Goal: Task Accomplishment & Management: Complete application form

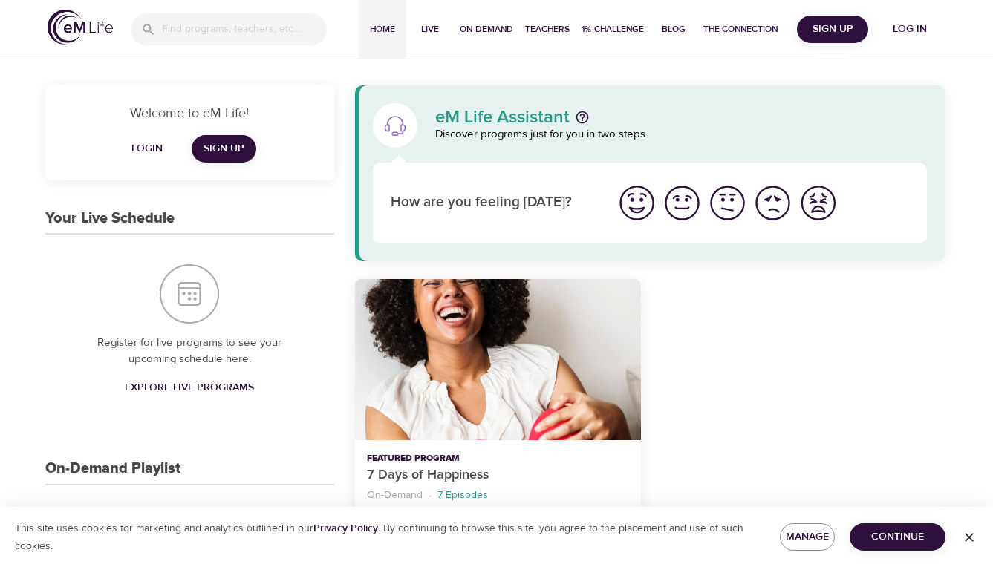
click at [229, 147] on span "Sign Up" at bounding box center [223, 149] width 41 height 19
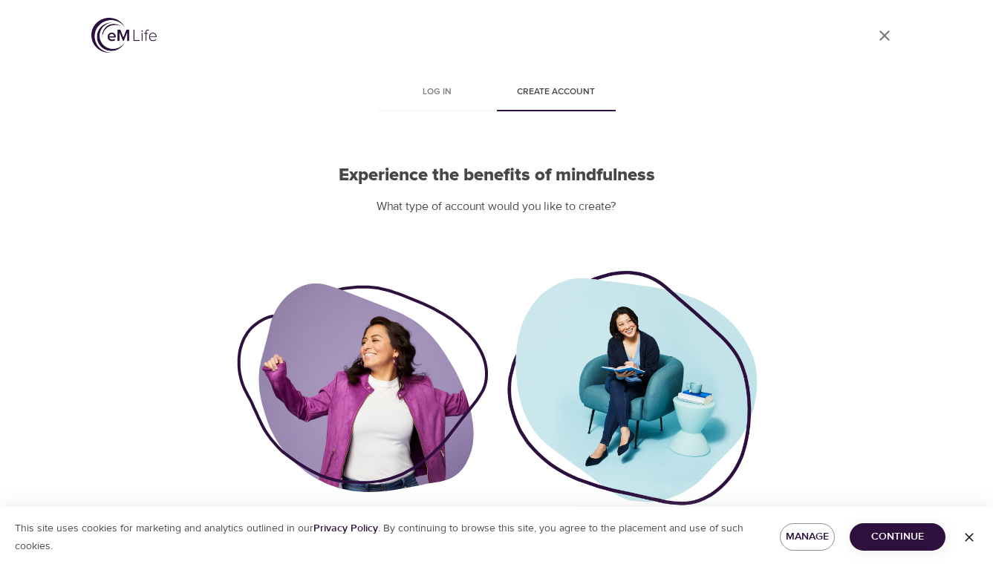
click at [550, 87] on span "Create account" at bounding box center [556, 93] width 101 height 16
click at [971, 535] on icon "button" at bounding box center [969, 537] width 15 height 15
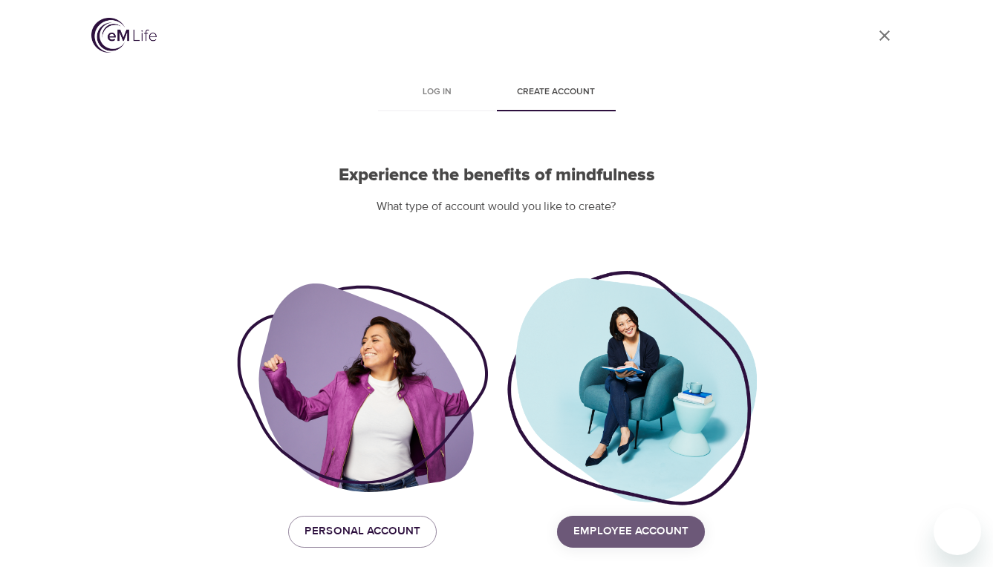
click at [660, 529] on span "Employee Account" at bounding box center [630, 531] width 115 height 19
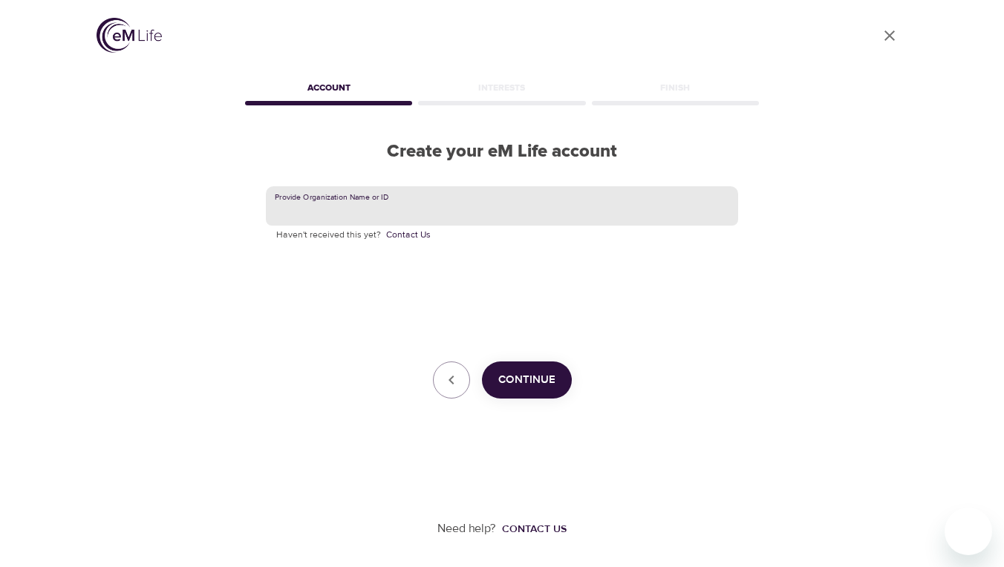
paste input "COREWELLHEALTH"
type input "COREWELLHEALTH"
click at [544, 382] on span "Continue" at bounding box center [526, 380] width 57 height 19
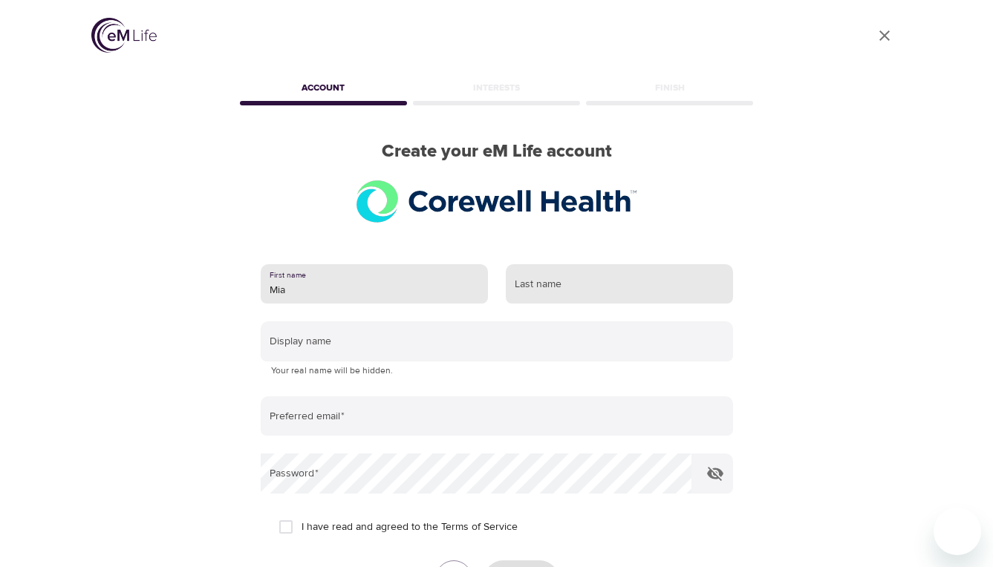
type input "Mia"
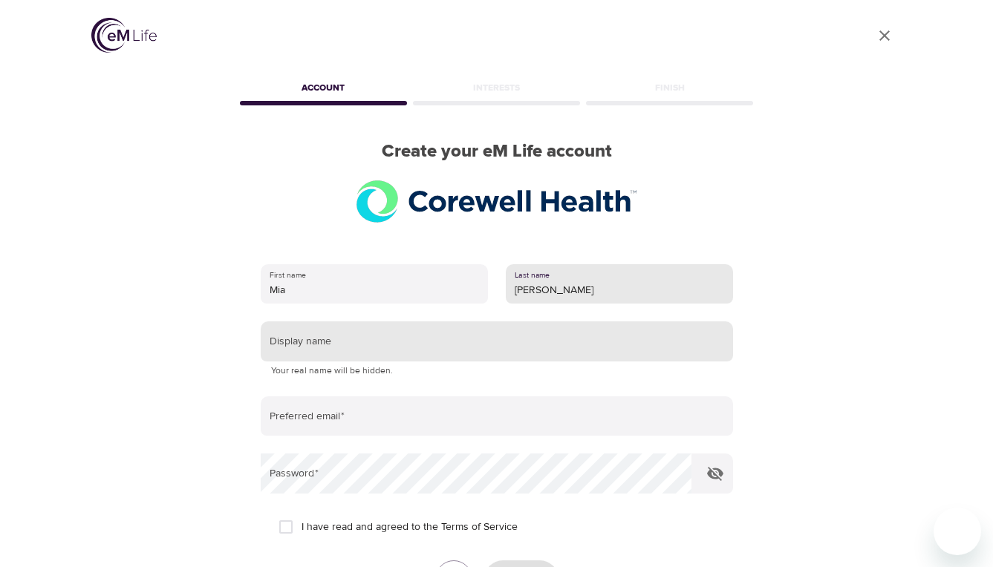
type input "[PERSON_NAME]"
type input "M"
type input "N"
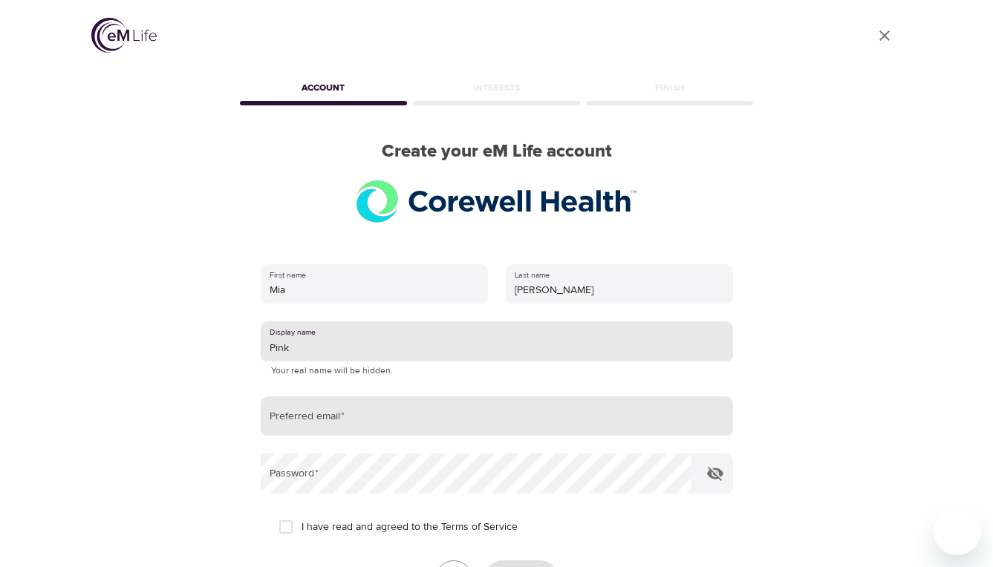
type input "Pink"
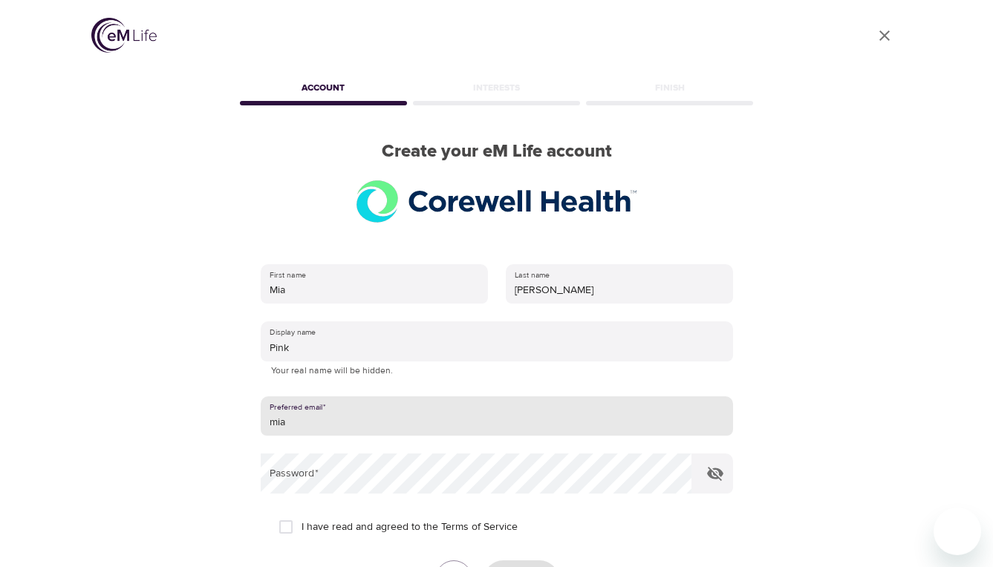
type input "[EMAIL_ADDRESS][DOMAIN_NAME]"
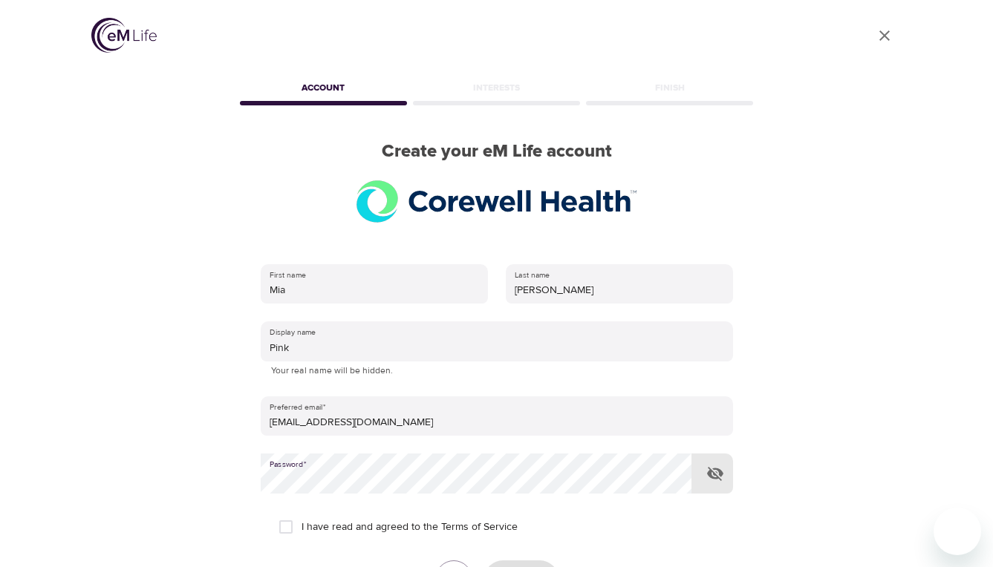
scroll to position [22, 0]
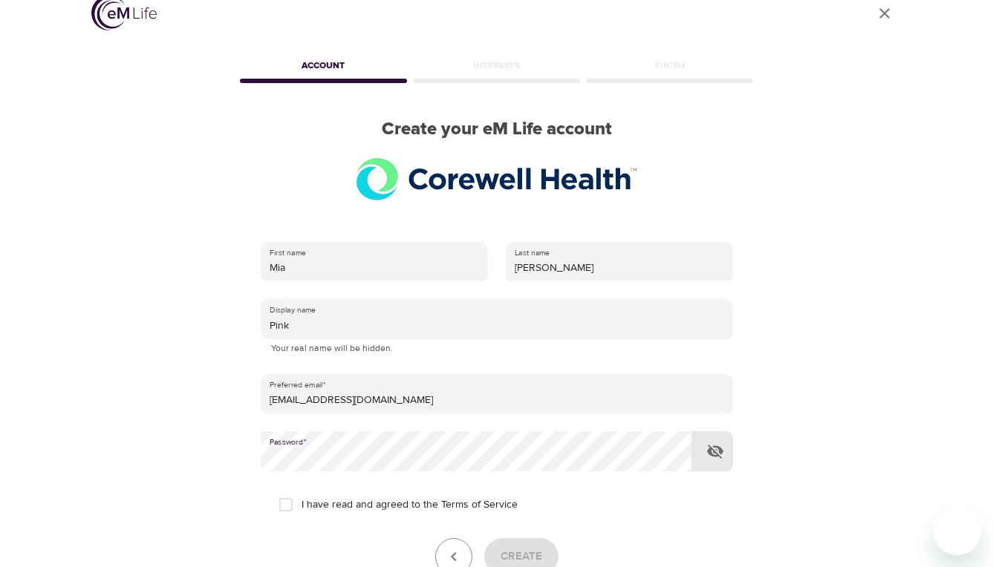
click at [281, 498] on input "I have read and agreed to the Terms of Service" at bounding box center [285, 504] width 31 height 31
checkbox input "true"
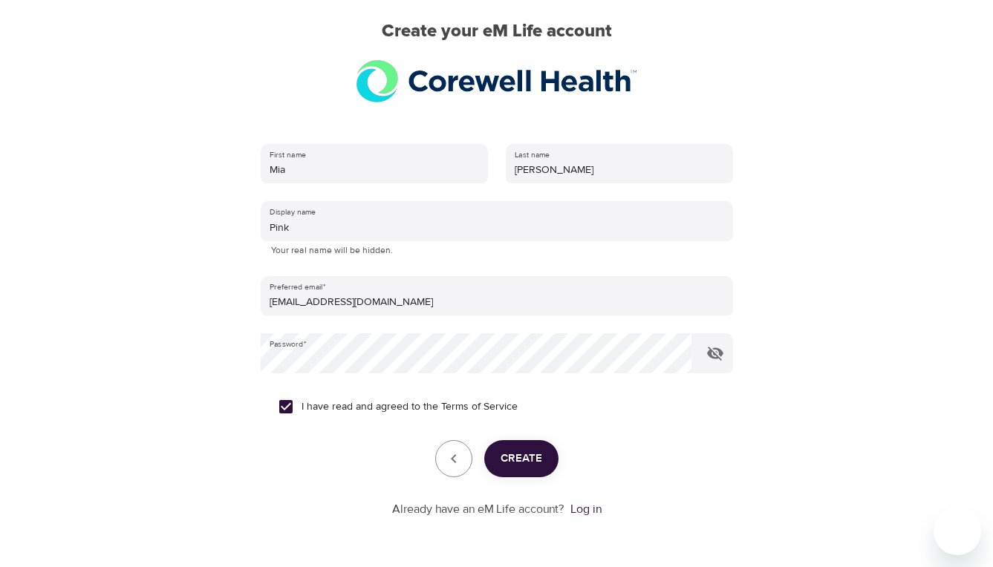
scroll to position [169, 0]
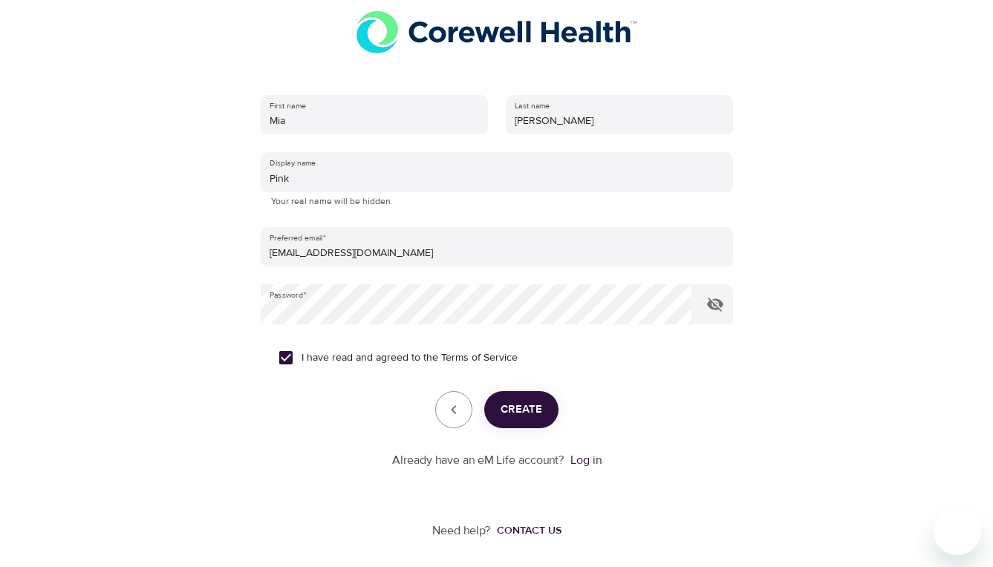
click at [530, 410] on span "Create" at bounding box center [522, 409] width 42 height 19
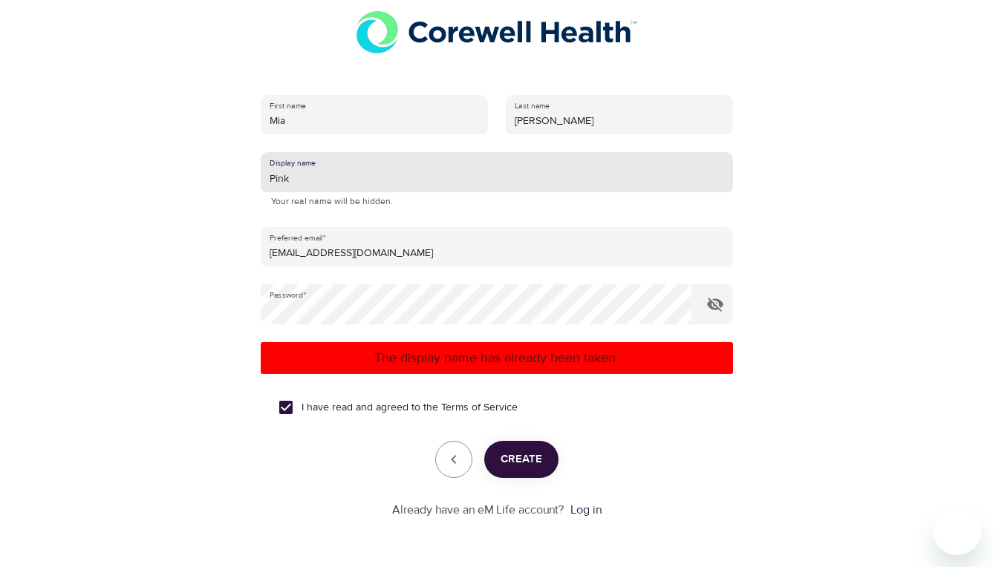
click at [314, 180] on input "Pink" at bounding box center [497, 172] width 472 height 40
type input "P"
type input "D"
type input "F"
type input "Porky"
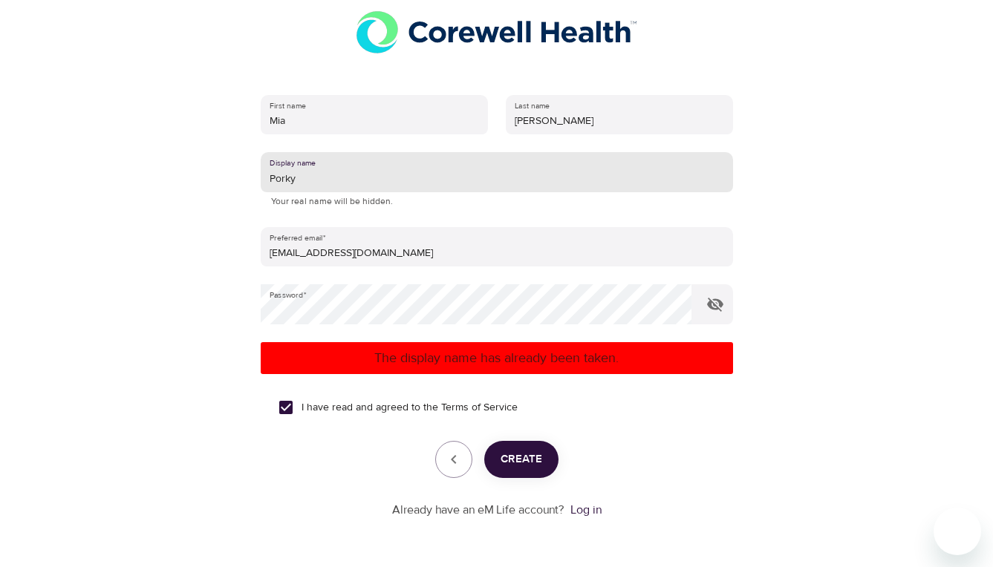
click at [524, 454] on span "Create" at bounding box center [522, 459] width 42 height 19
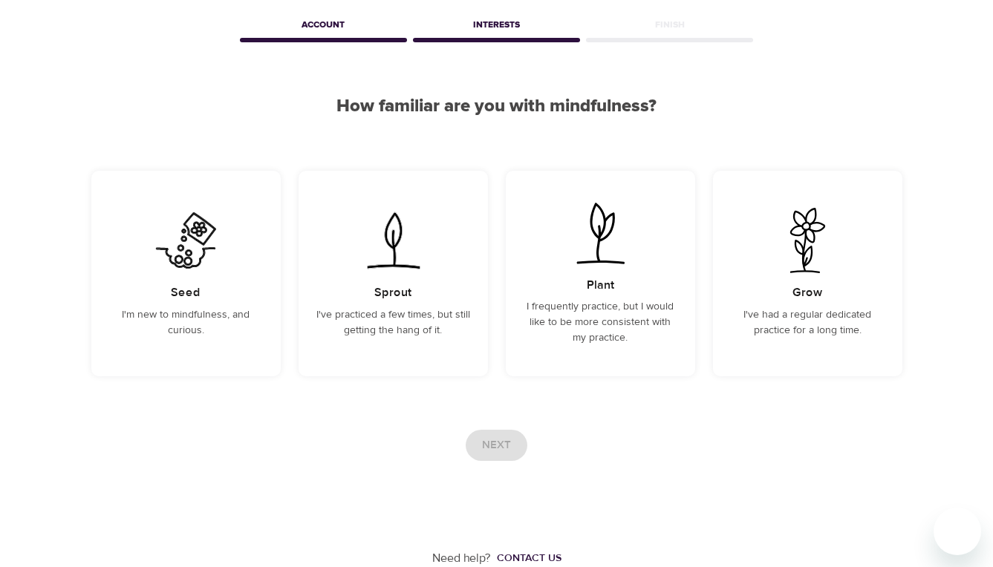
scroll to position [61, 0]
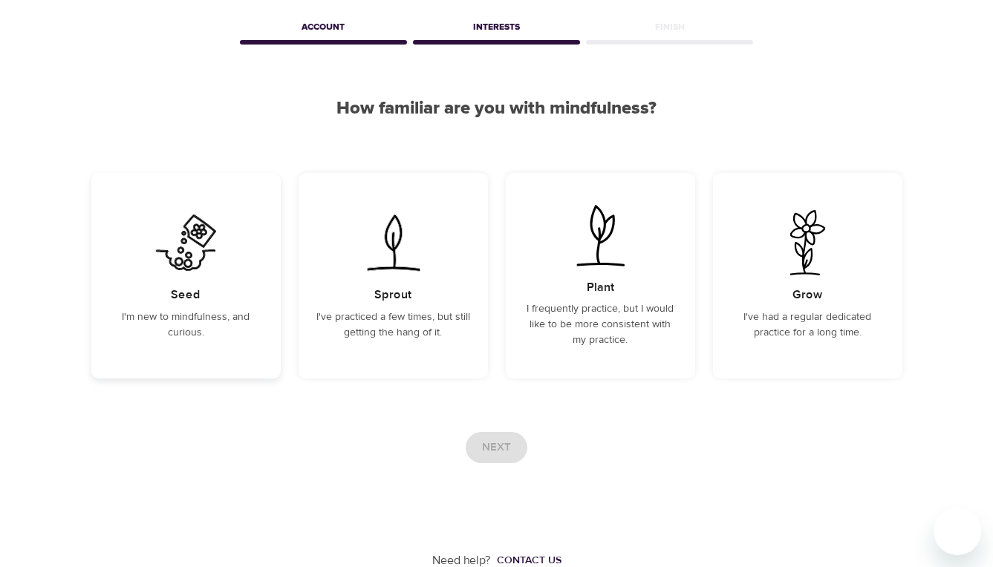
click at [201, 270] on img at bounding box center [186, 242] width 75 height 65
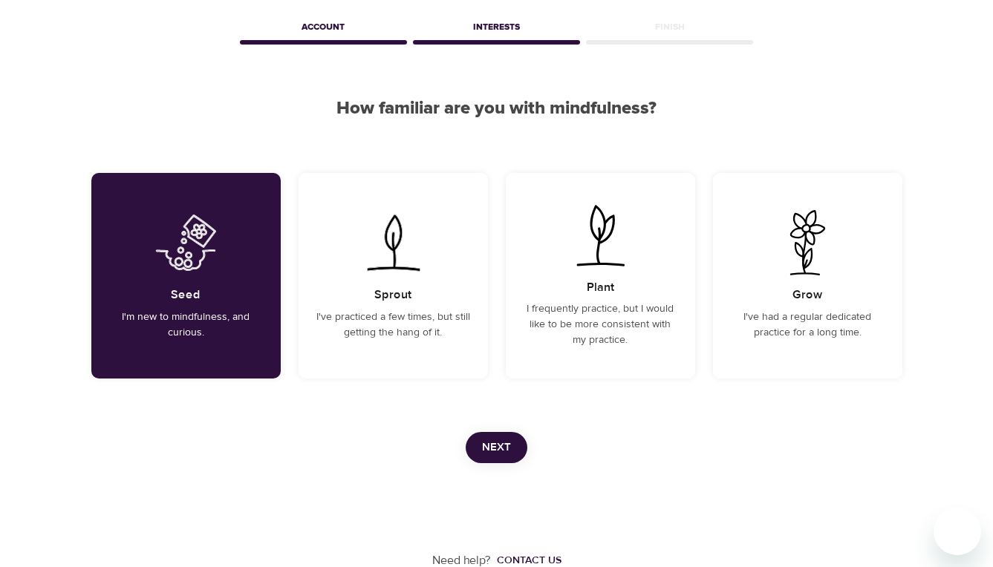
click at [490, 443] on span "Next" at bounding box center [496, 447] width 29 height 19
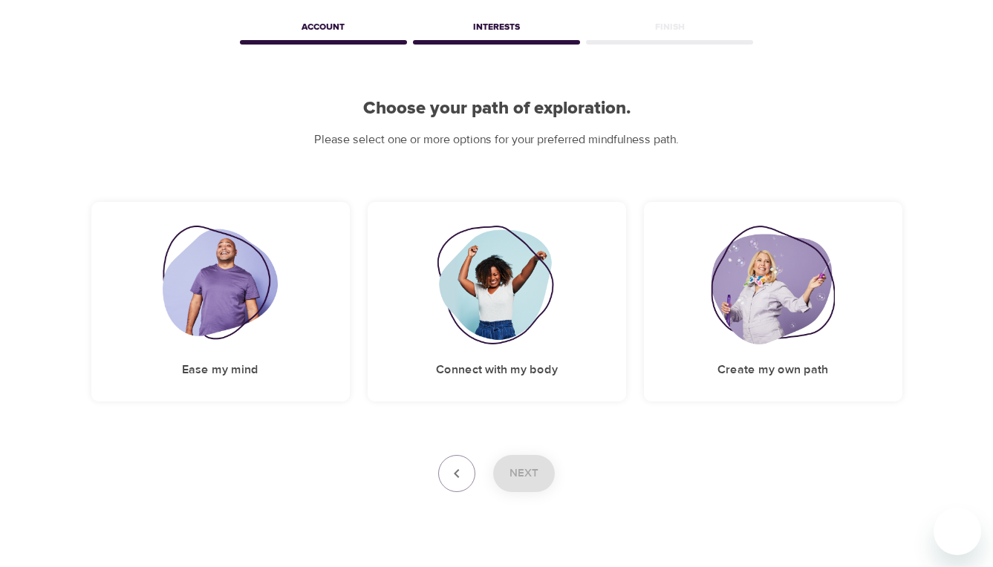
scroll to position [0, 0]
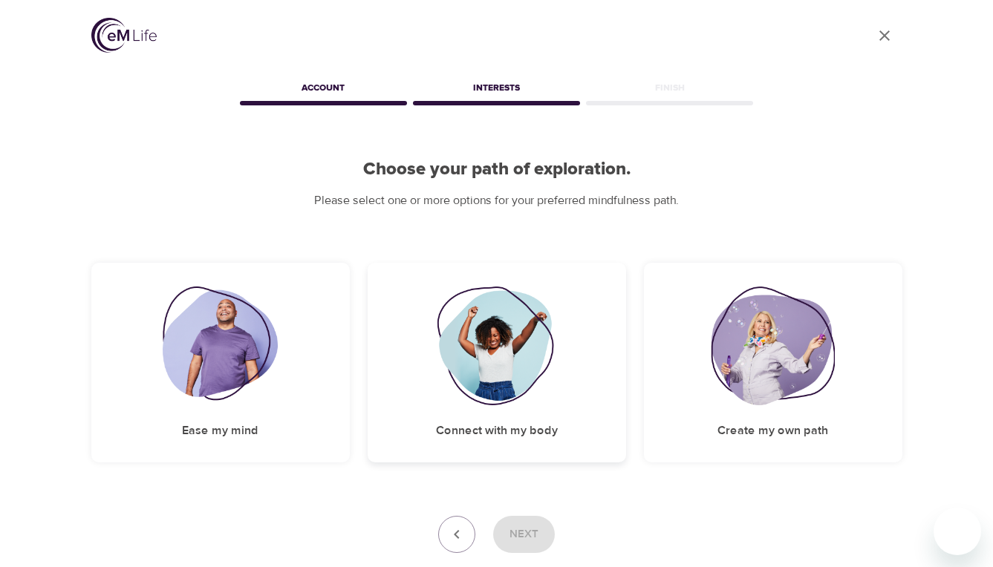
click at [482, 377] on img at bounding box center [497, 346] width 120 height 119
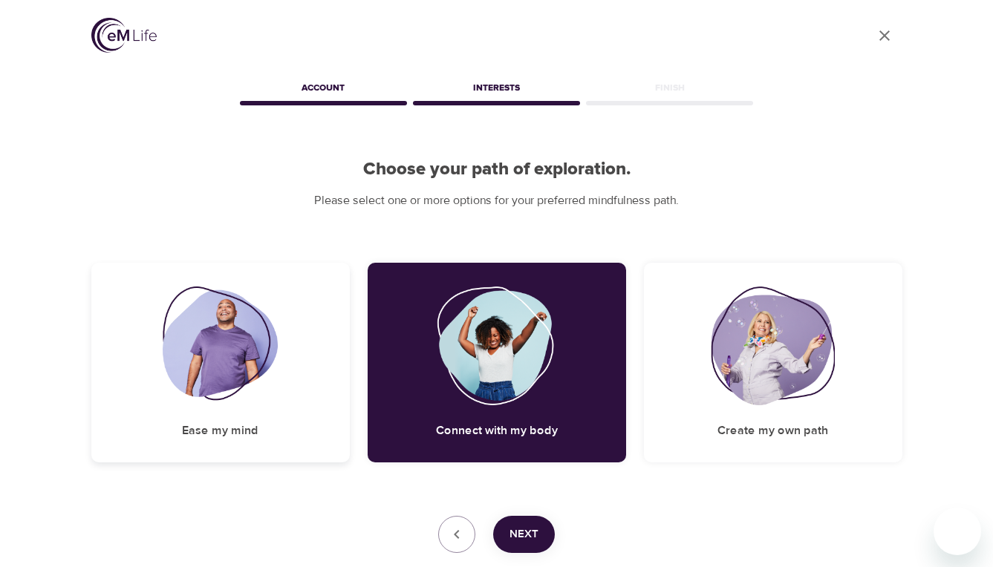
click at [227, 344] on img at bounding box center [220, 346] width 115 height 119
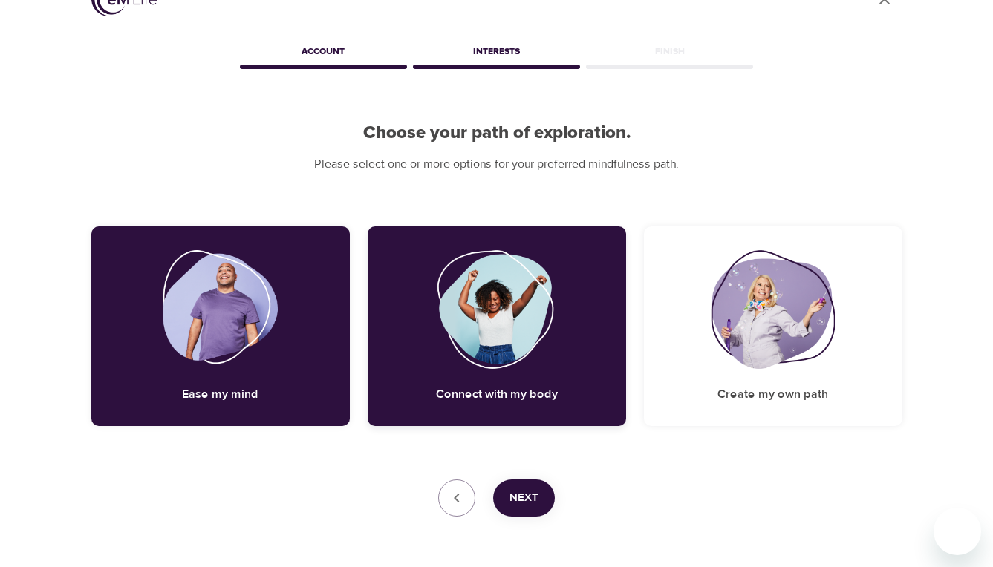
scroll to position [61, 0]
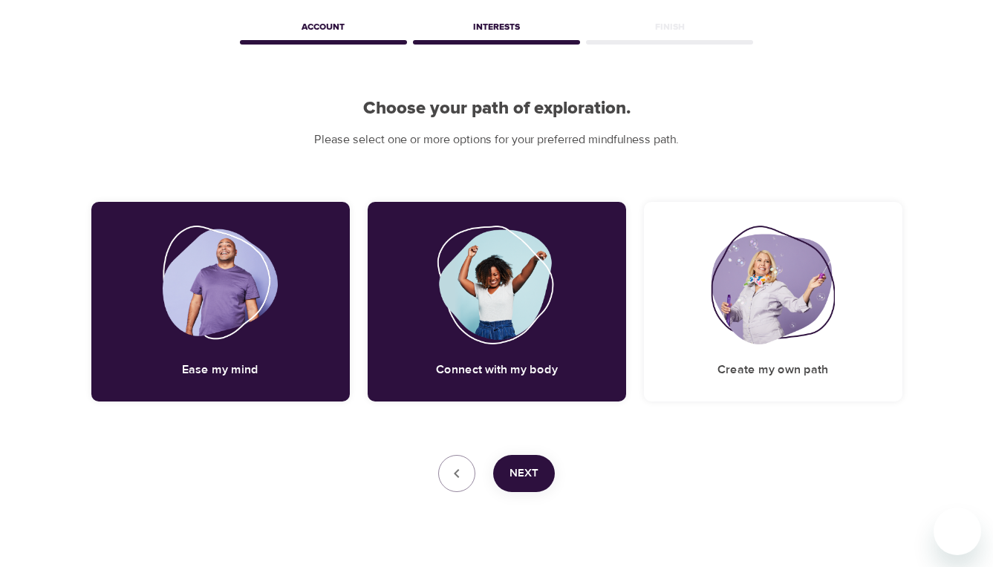
click at [534, 472] on span "Next" at bounding box center [523, 473] width 29 height 19
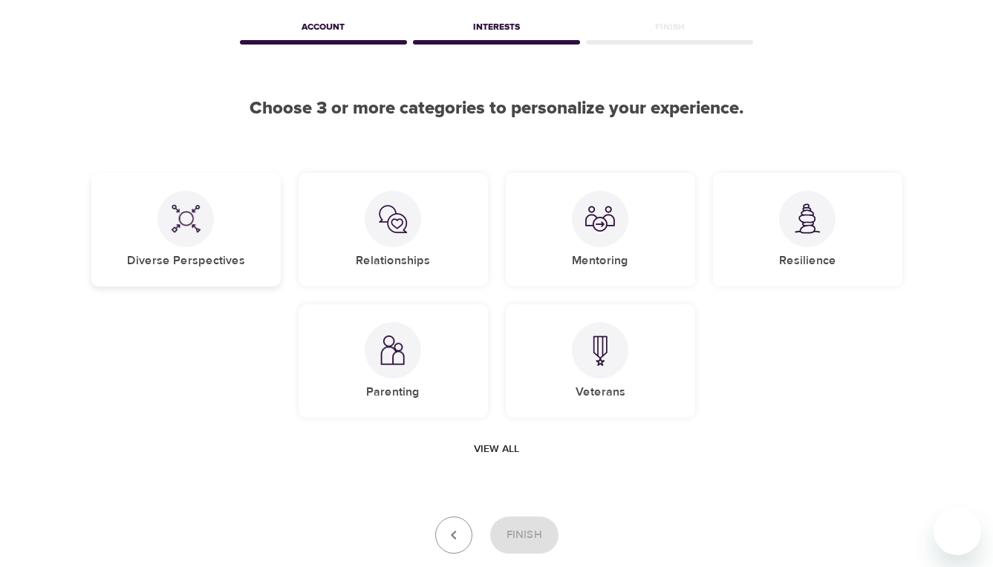
click at [259, 234] on div "Diverse Perspectives" at bounding box center [185, 230] width 189 height 114
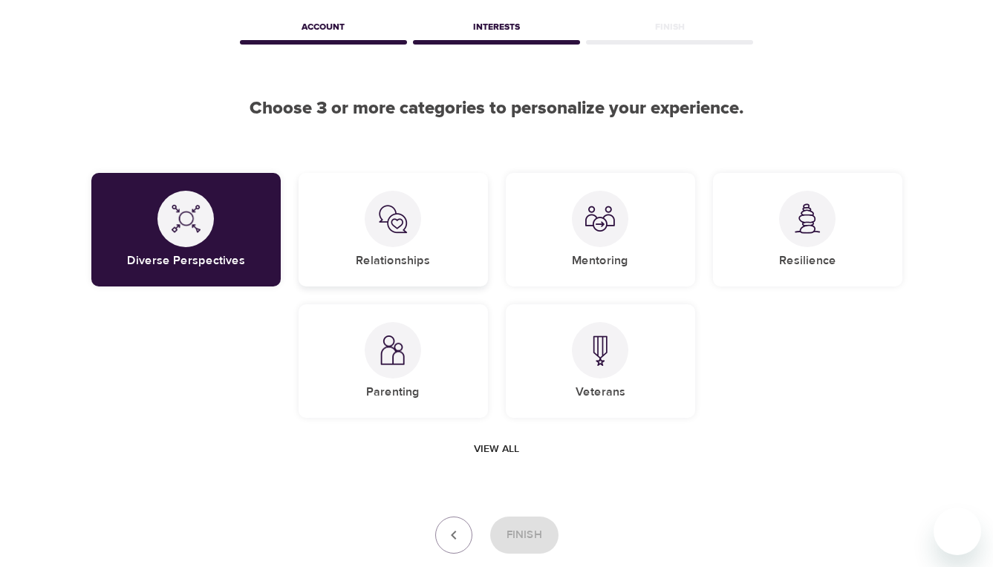
click at [359, 234] on div "Relationships" at bounding box center [393, 230] width 189 height 114
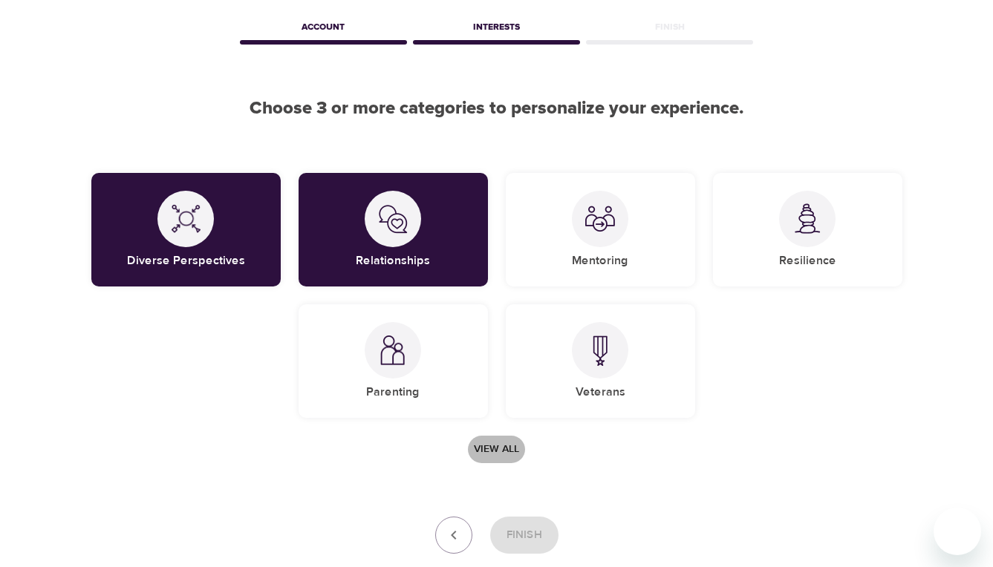
click at [501, 449] on span "View all" at bounding box center [496, 449] width 45 height 19
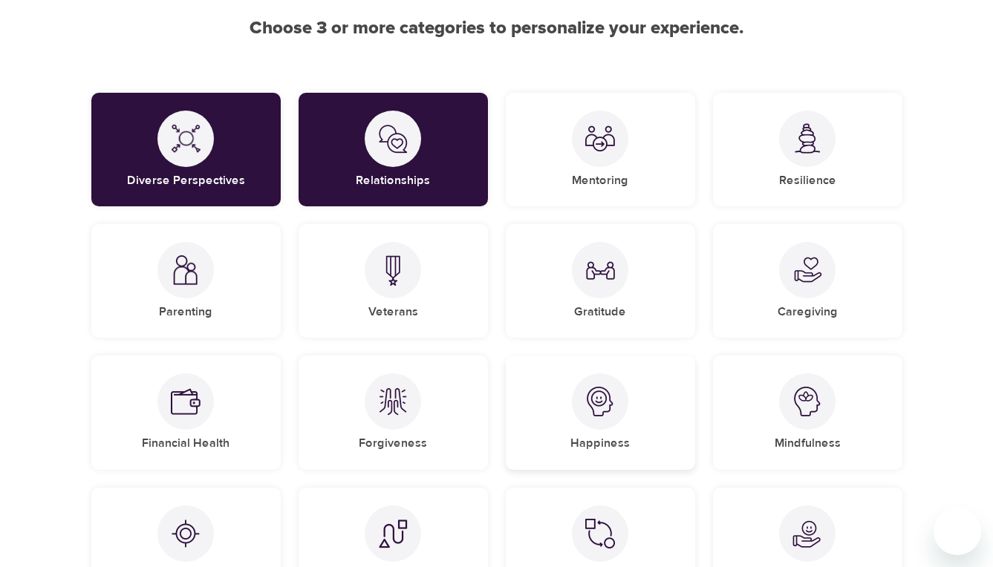
scroll to position [149, 0]
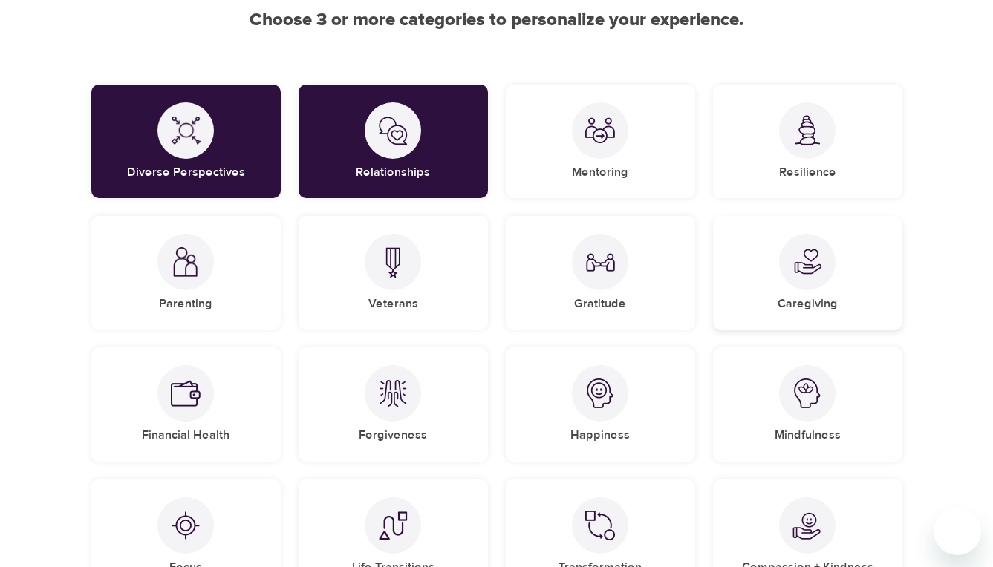
click at [811, 293] on div "Caregiving" at bounding box center [807, 273] width 189 height 114
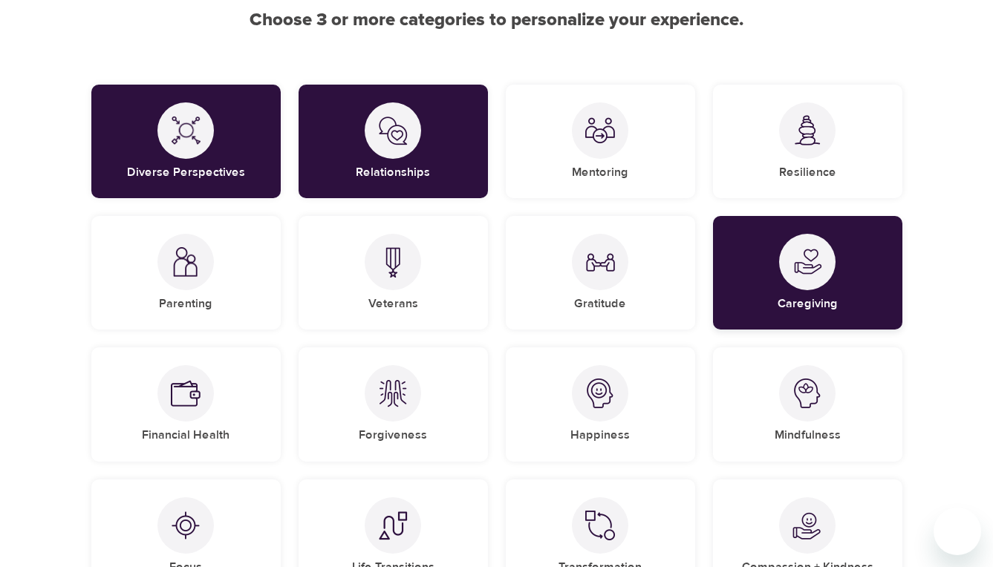
click at [809, 258] on img at bounding box center [807, 262] width 30 height 30
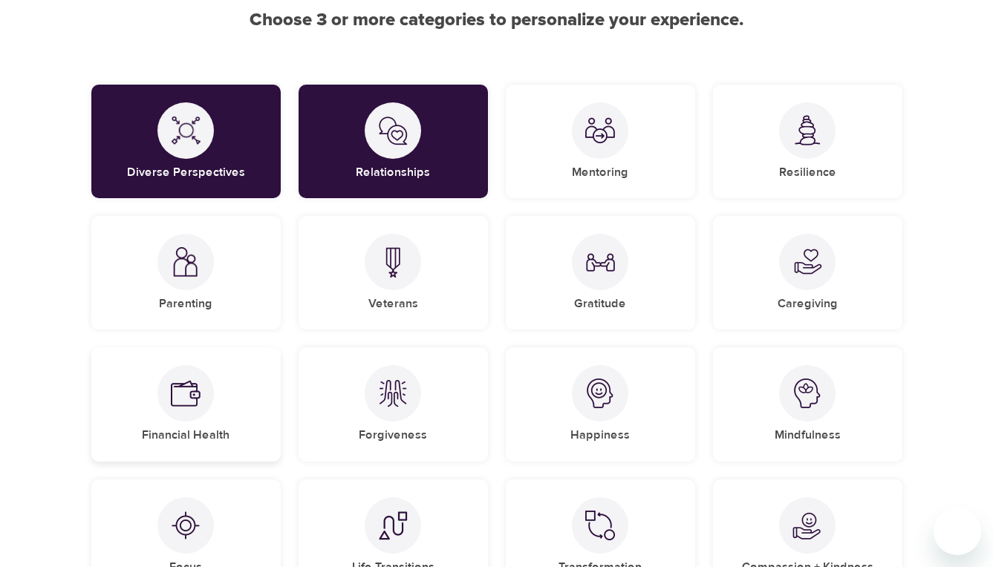
click at [180, 420] on div "Financial Health" at bounding box center [185, 405] width 189 height 114
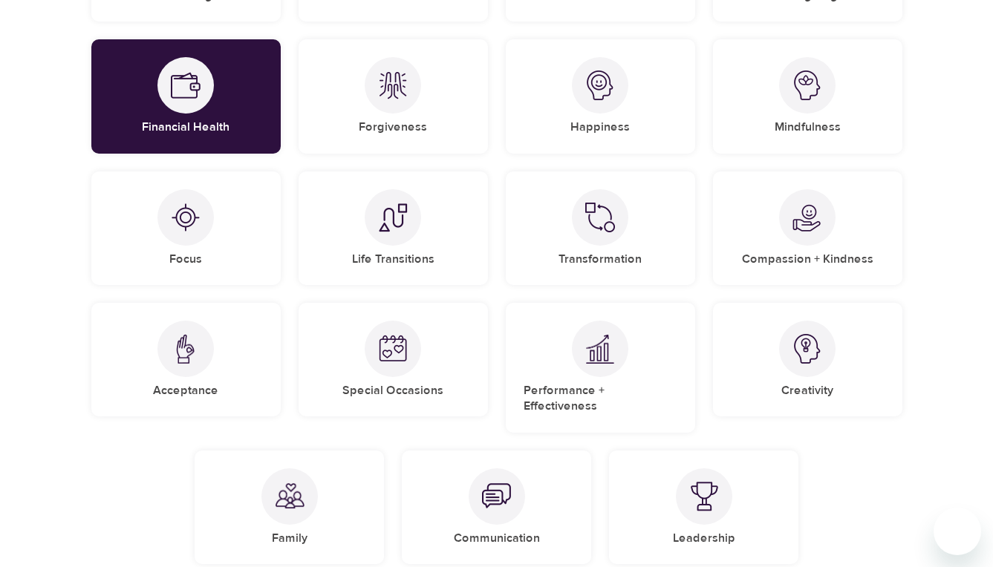
scroll to position [544, 0]
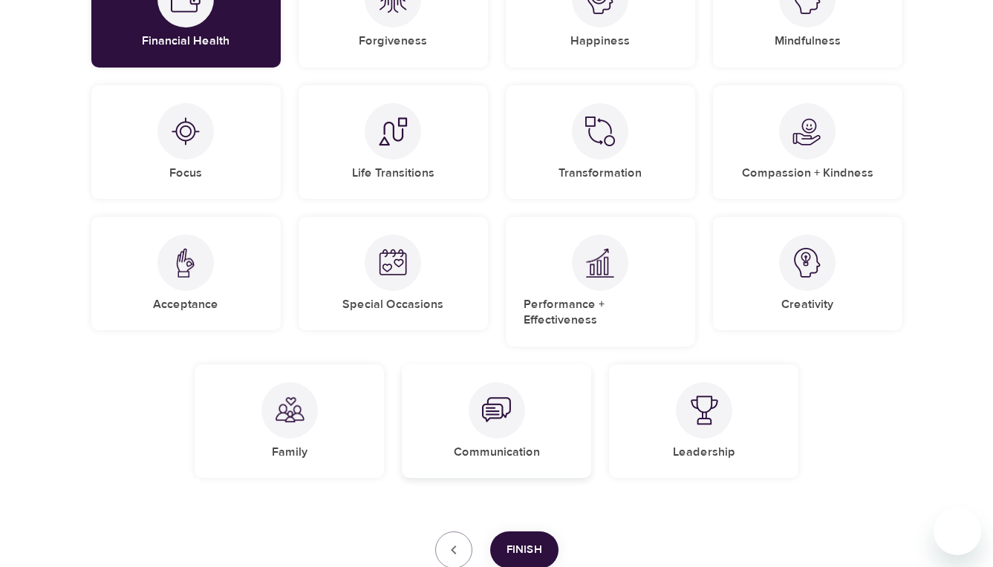
click at [512, 408] on div at bounding box center [497, 410] width 56 height 56
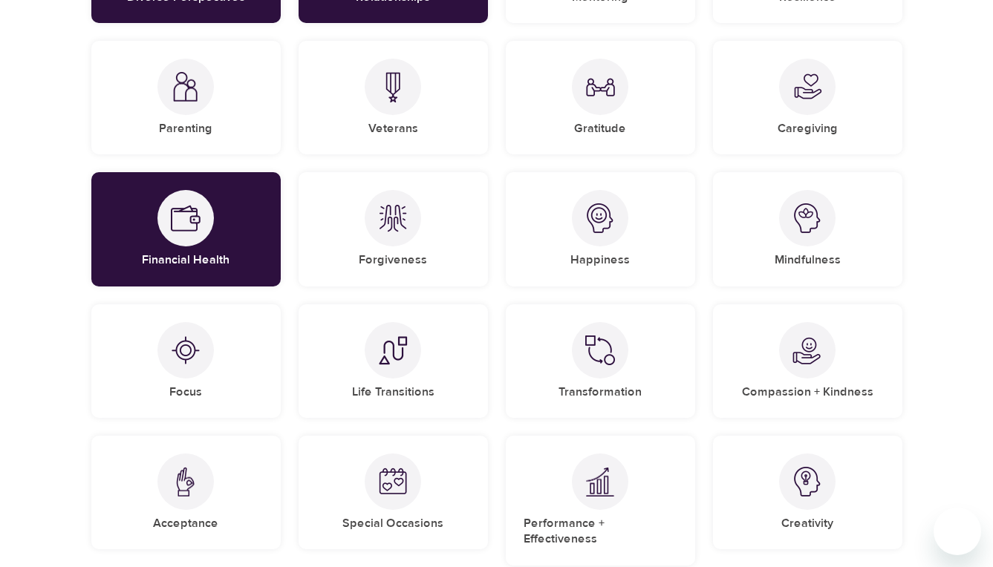
scroll to position [314, 0]
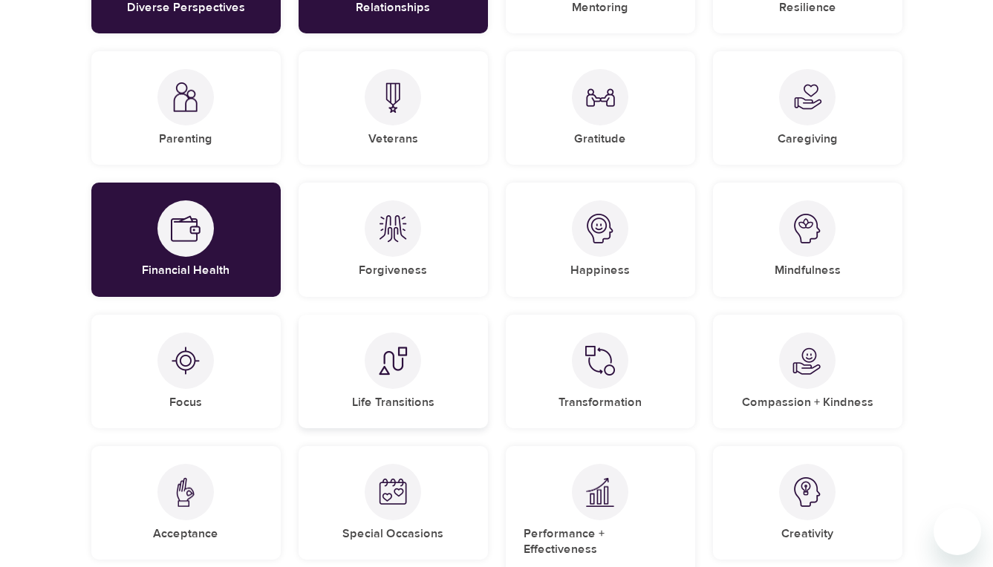
click at [408, 382] on div "Life Transitions" at bounding box center [393, 372] width 189 height 114
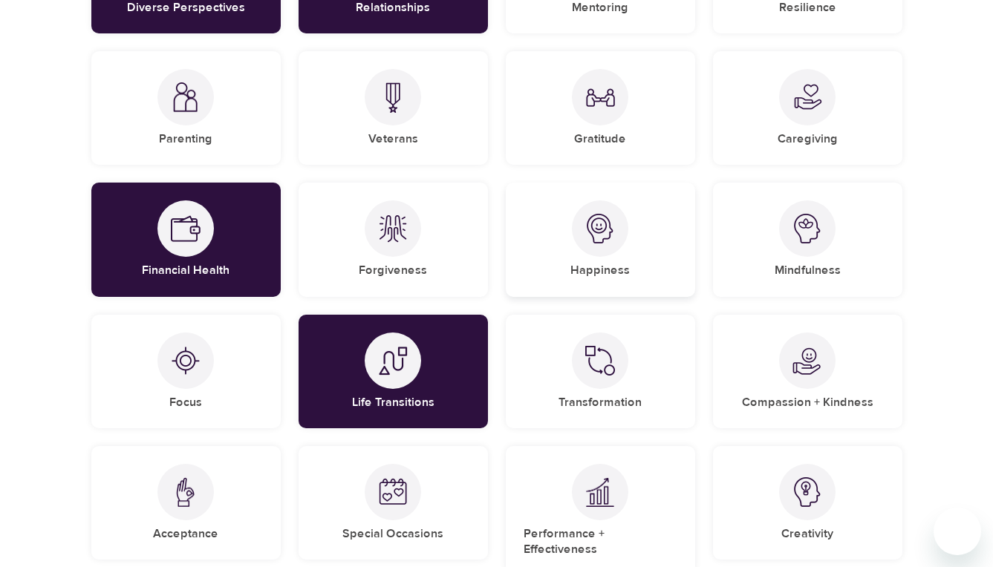
click at [608, 243] on div at bounding box center [600, 229] width 56 height 56
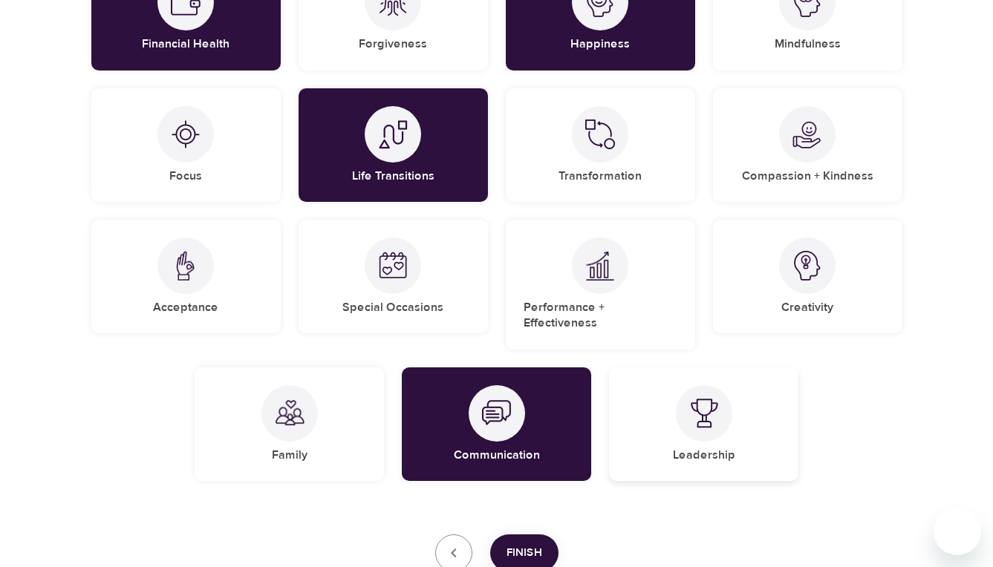
scroll to position [632, 0]
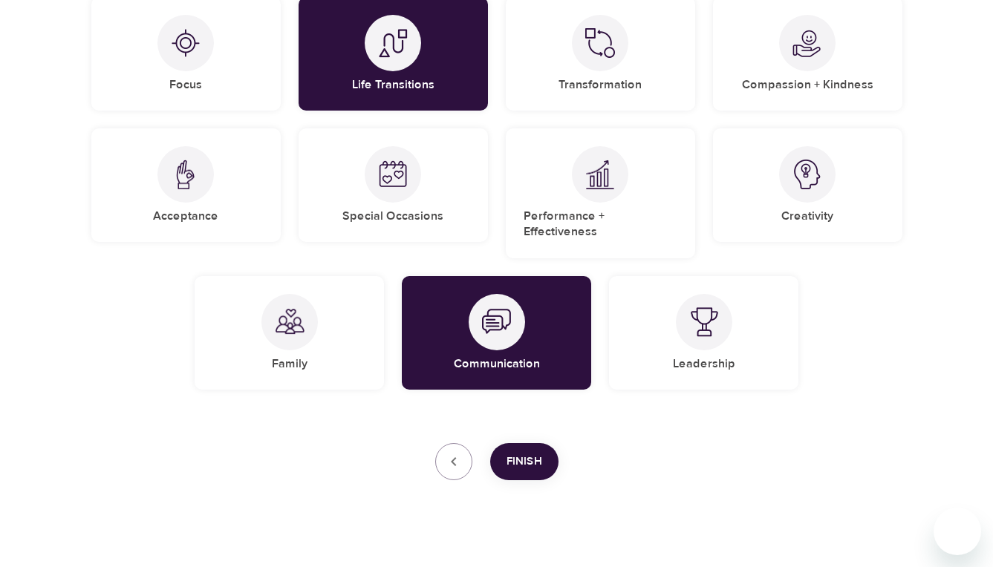
click at [531, 452] on span "Finish" at bounding box center [525, 461] width 36 height 19
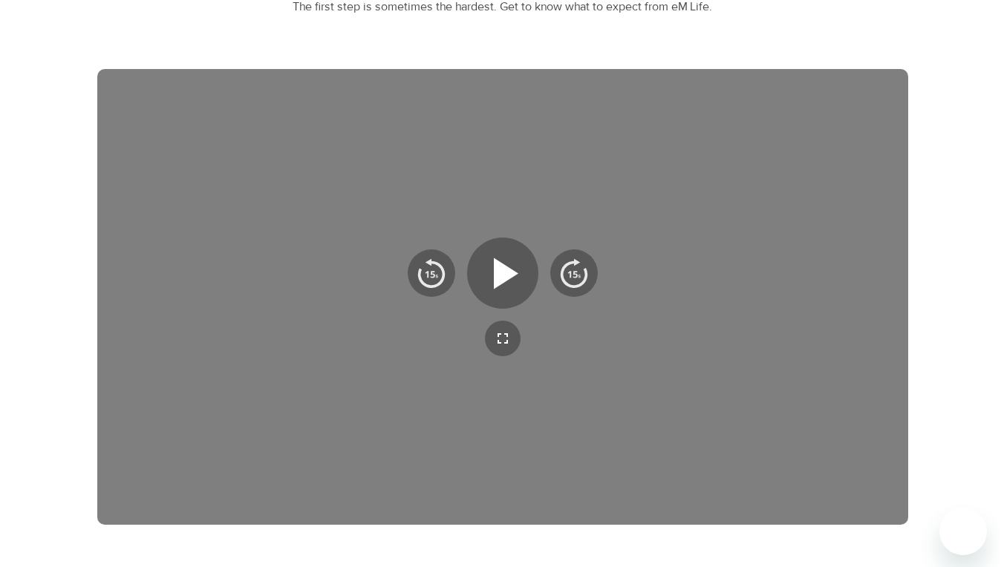
scroll to position [345, 0]
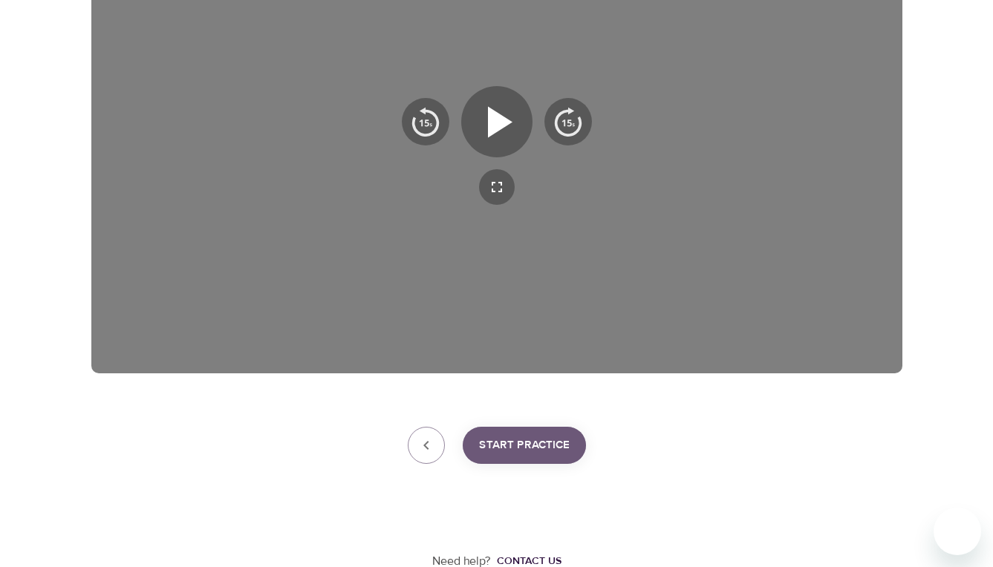
click at [542, 441] on span "Start Practice" at bounding box center [524, 445] width 91 height 19
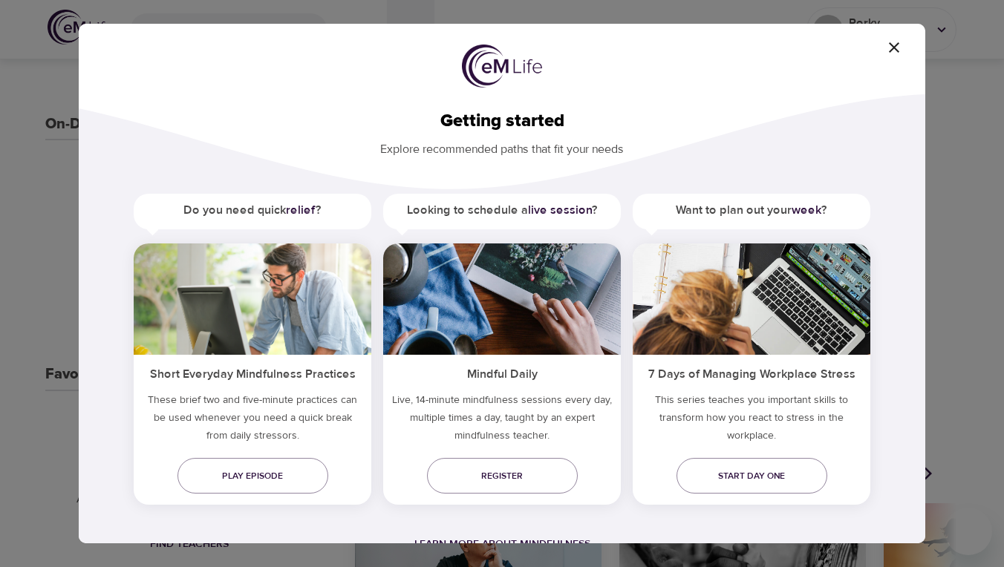
click at [237, 202] on h5 "Do you need quick relief ?" at bounding box center [253, 210] width 238 height 33
click at [252, 209] on h5 "Do you need quick relief ?" at bounding box center [253, 210] width 238 height 33
click at [475, 473] on span "Register" at bounding box center [502, 477] width 127 height 16
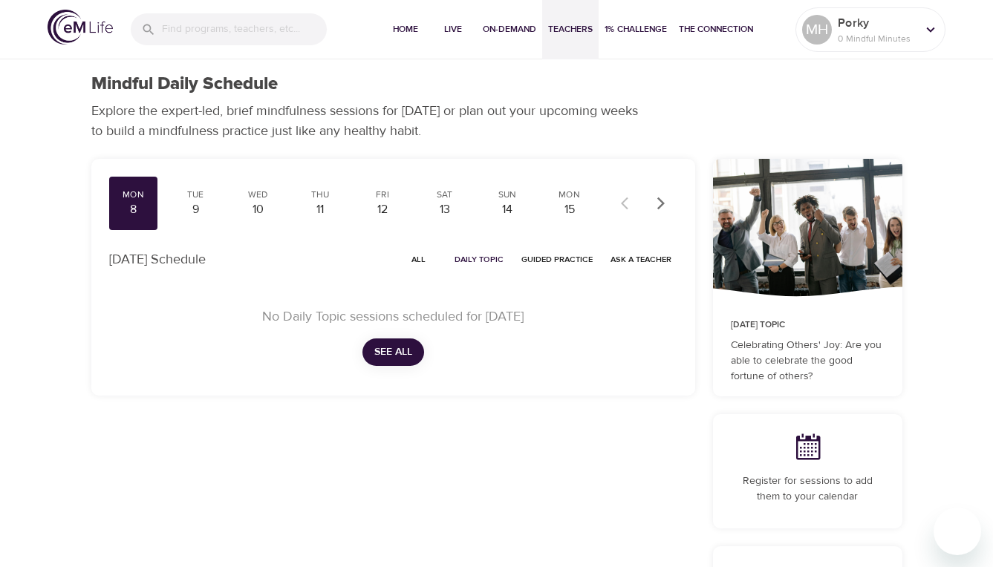
click at [573, 27] on span "Teachers" at bounding box center [570, 30] width 45 height 16
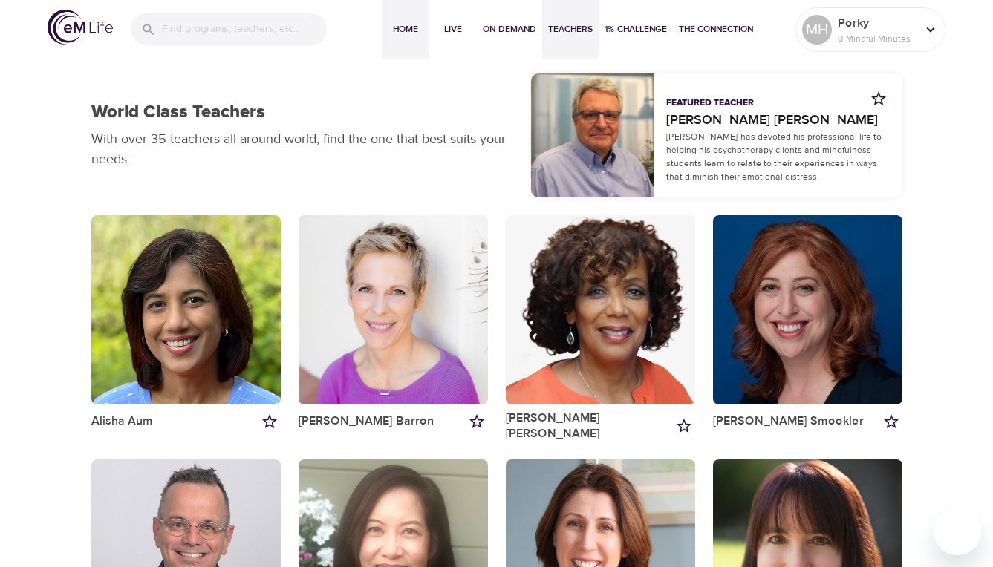
click at [400, 25] on span "Home" at bounding box center [406, 30] width 36 height 16
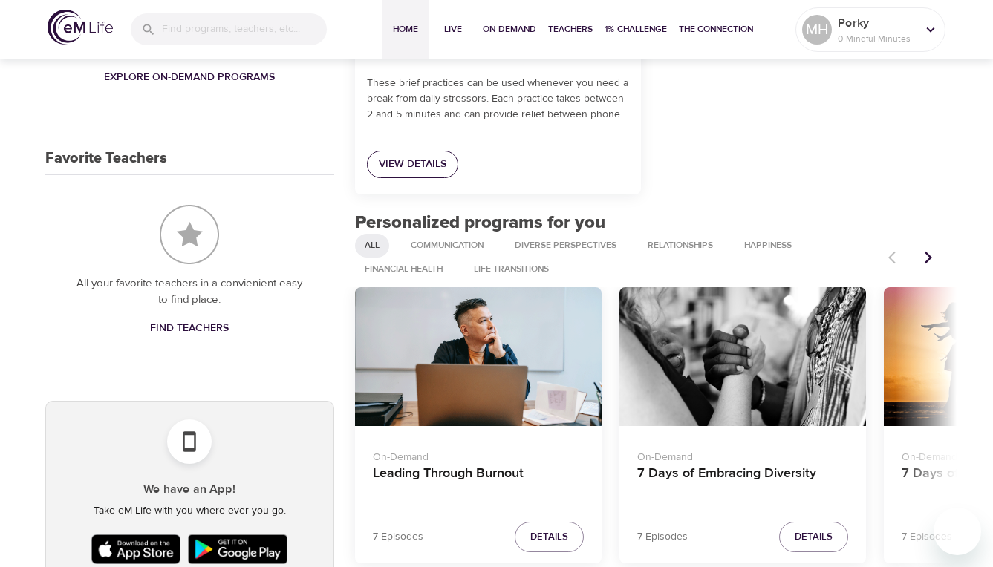
scroll to position [624, 0]
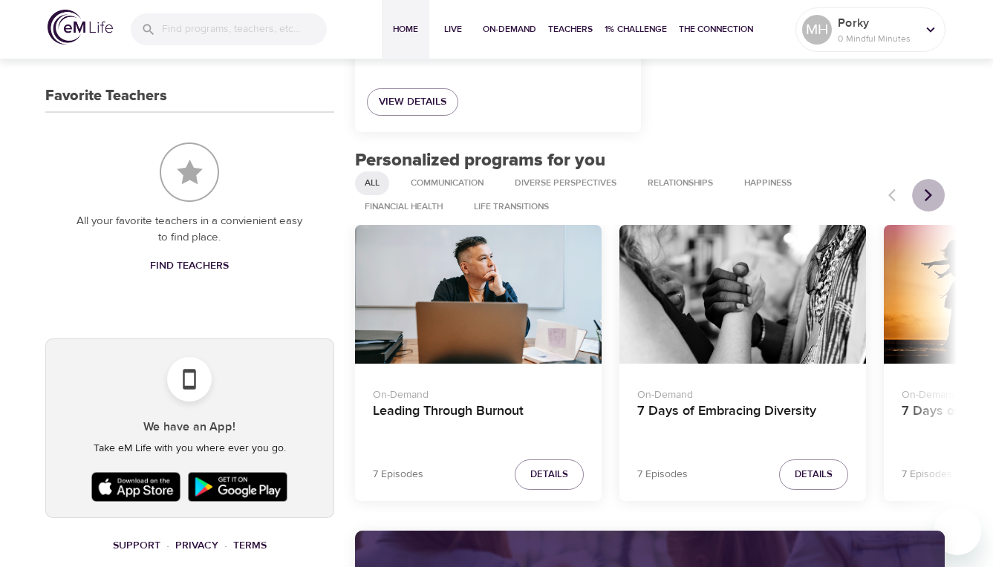
click at [931, 193] on icon "Next items" at bounding box center [928, 195] width 7 height 13
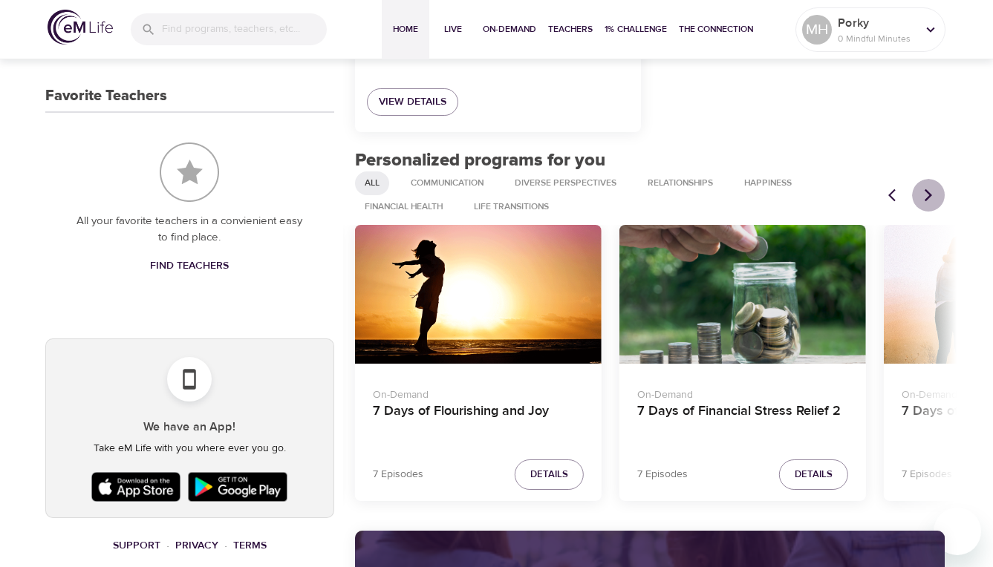
click at [931, 193] on icon "Next items" at bounding box center [928, 195] width 15 height 15
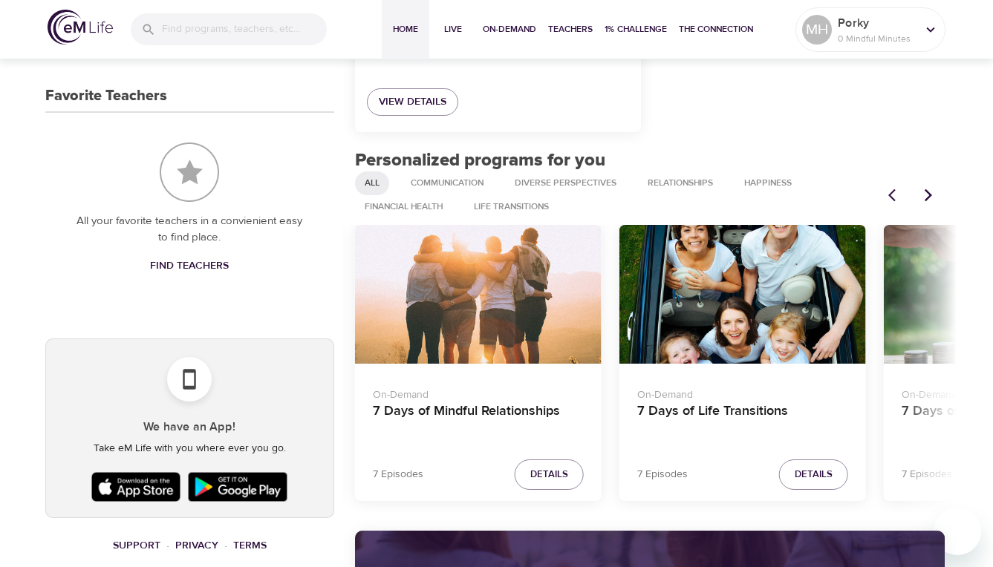
click at [931, 193] on icon "Next items" at bounding box center [928, 195] width 15 height 15
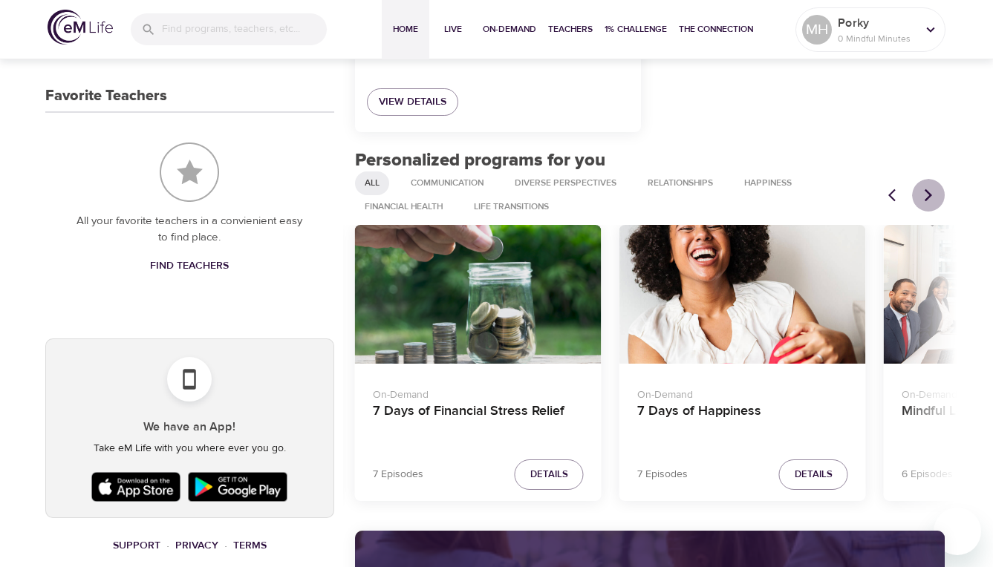
click at [931, 193] on icon "Next items" at bounding box center [928, 195] width 15 height 15
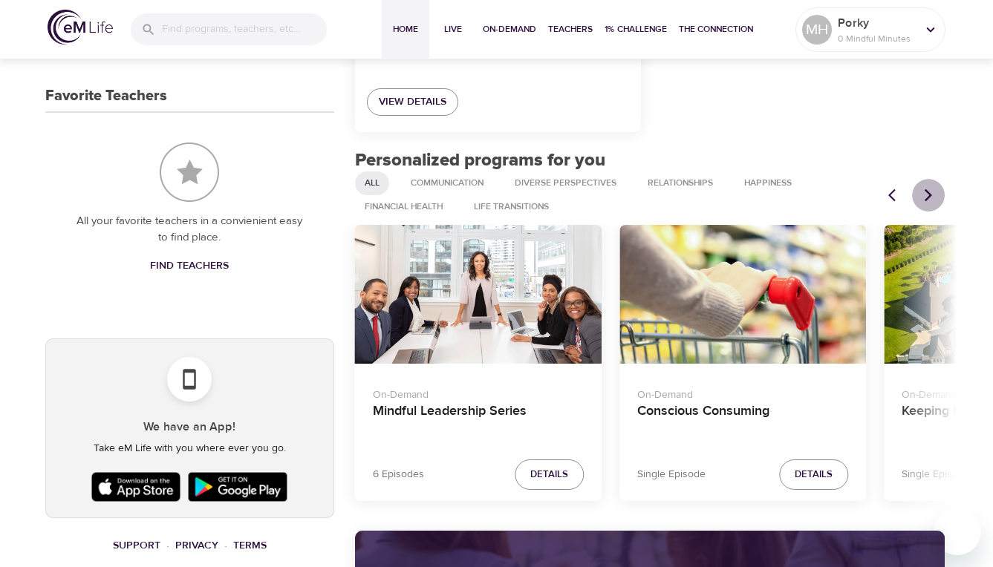
click at [931, 193] on icon "Next items" at bounding box center [928, 195] width 15 height 15
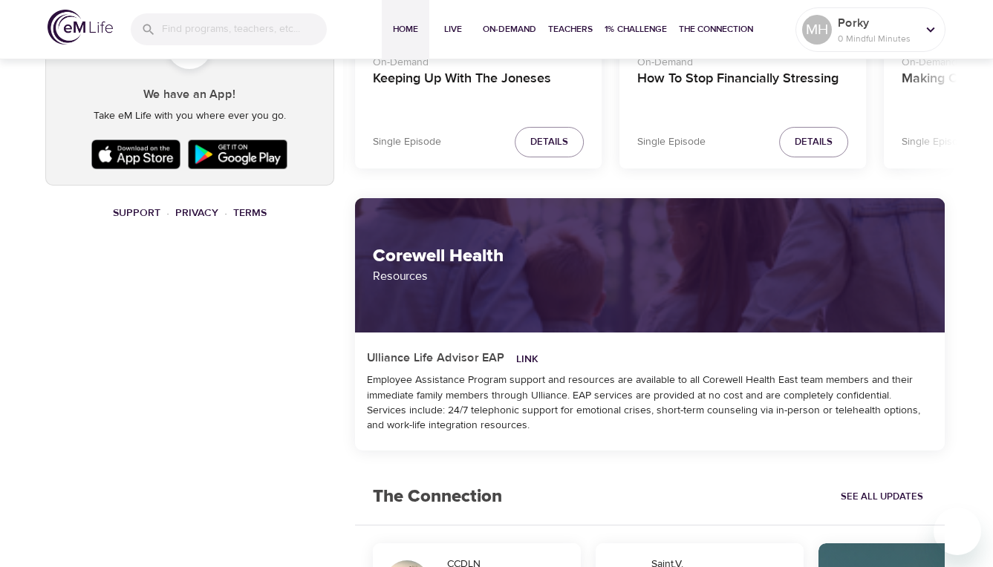
scroll to position [864, 0]
